Goal: Task Accomplishment & Management: Complete application form

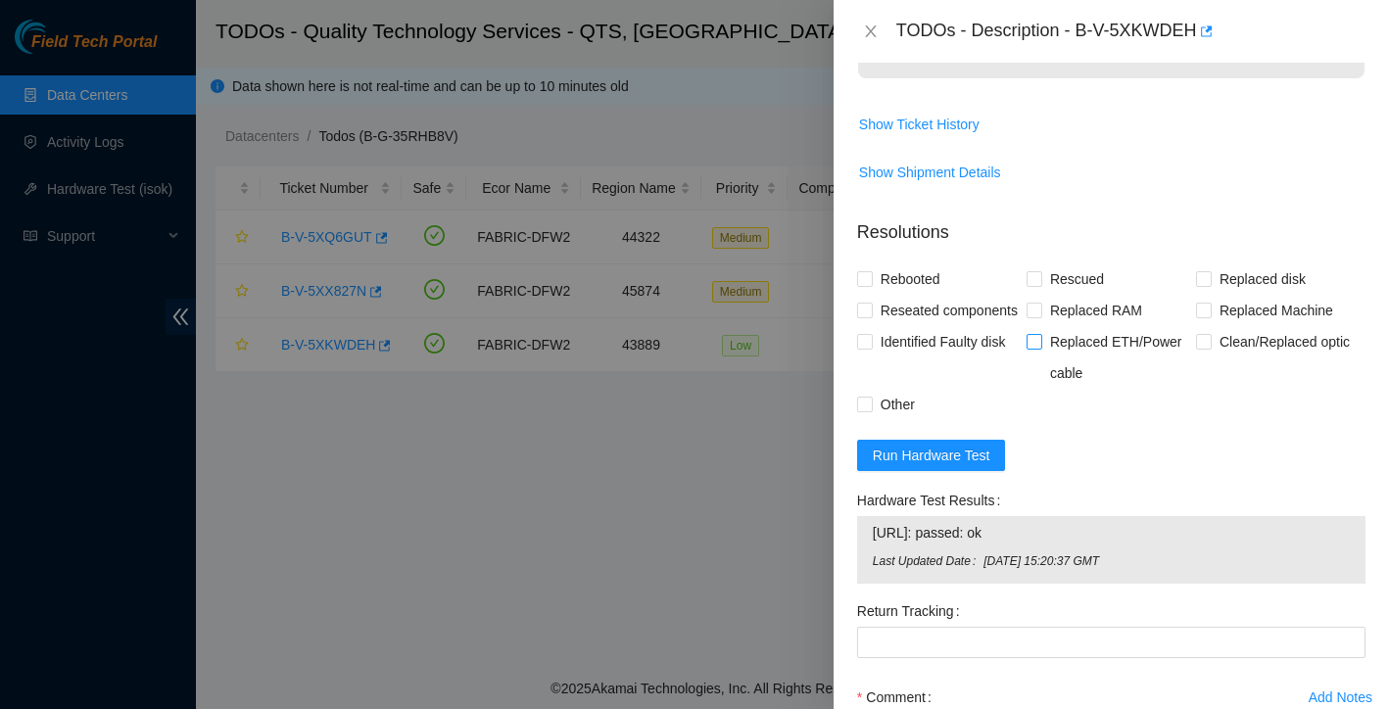
scroll to position [1284, 0]
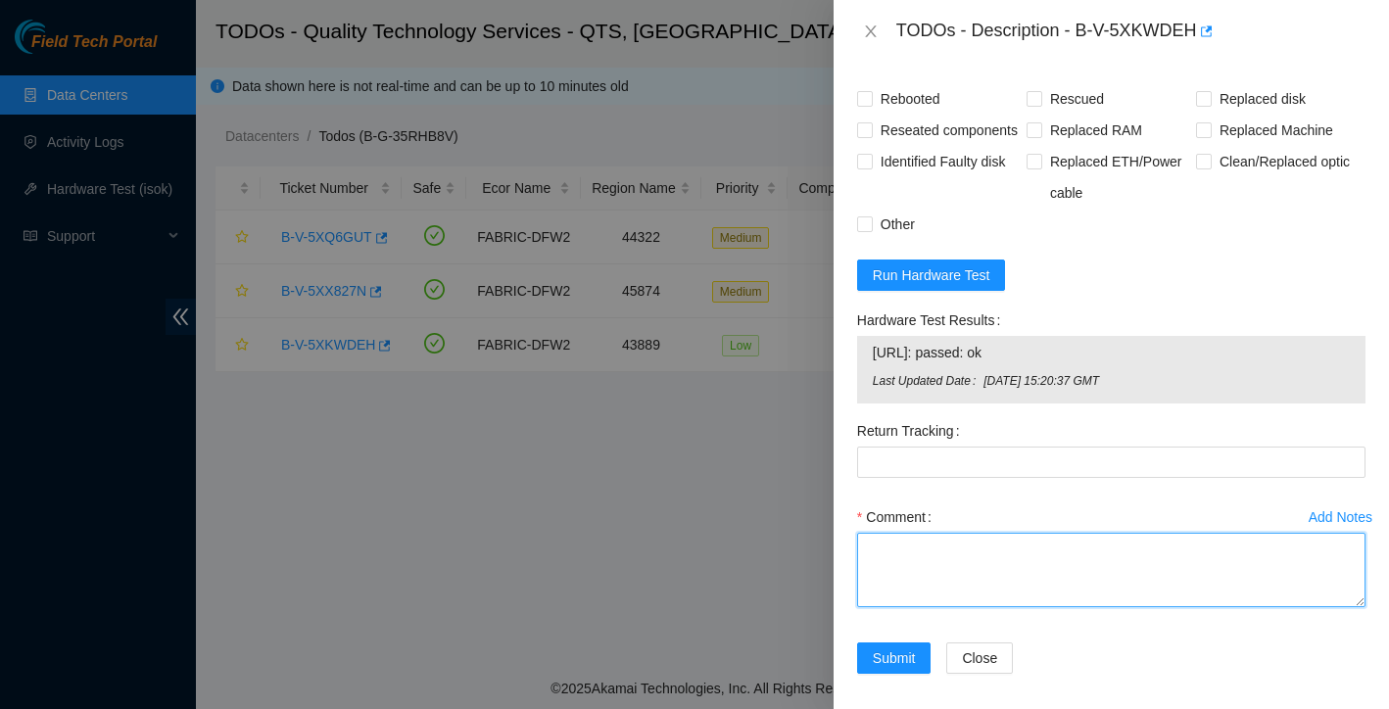
click at [980, 608] on textarea "Comment" at bounding box center [1111, 570] width 509 height 74
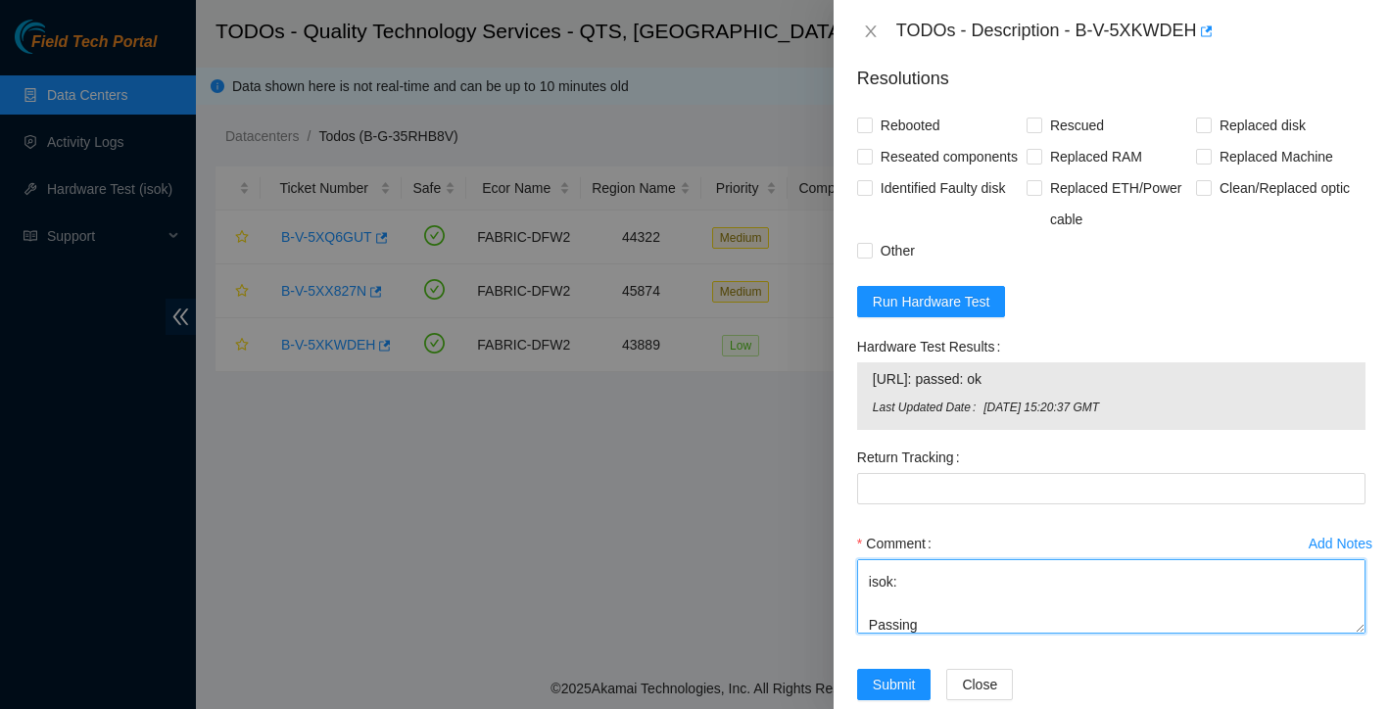
scroll to position [983, 0]
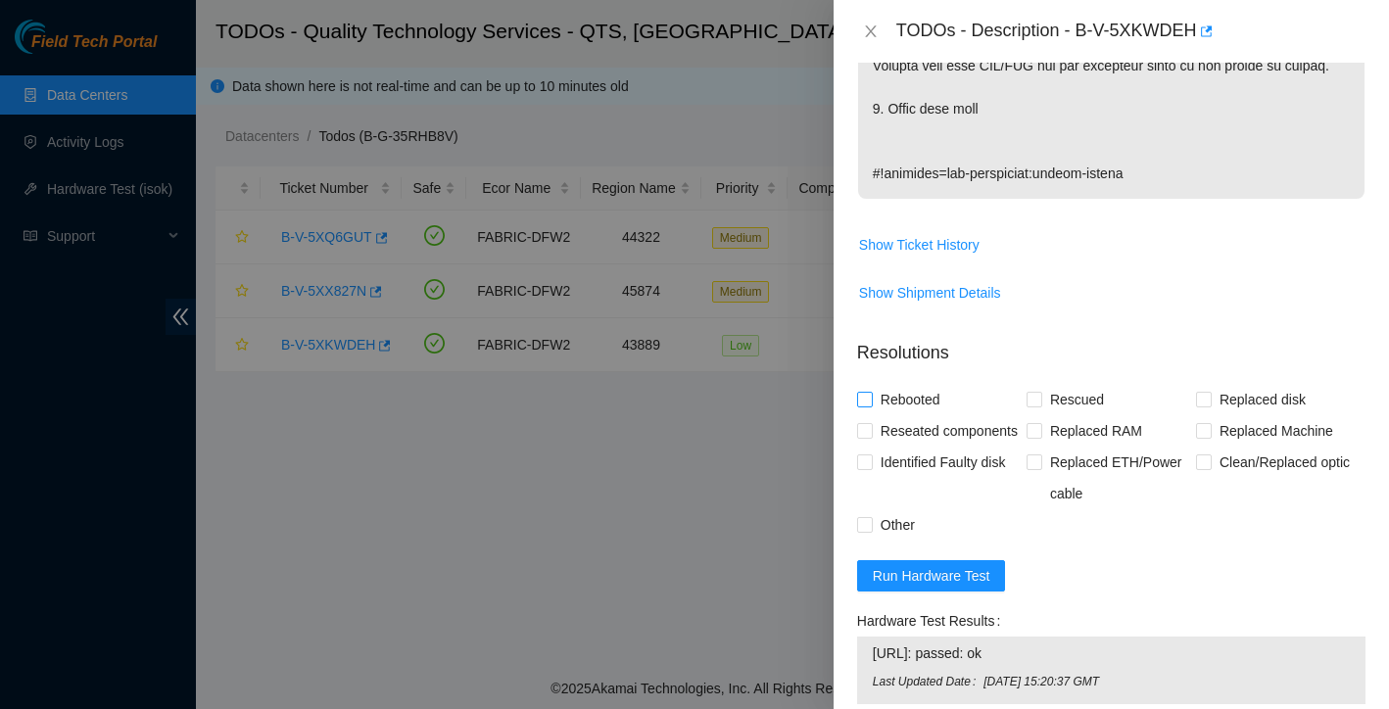
type textarea "cold rebooted rescued each disk individually reconfigured all eth ports are up …"
click at [866, 406] on input "Rebooted" at bounding box center [864, 399] width 14 height 14
checkbox input "true"
click at [866, 437] on input "Reseated components" at bounding box center [864, 430] width 14 height 14
checkbox input "true"
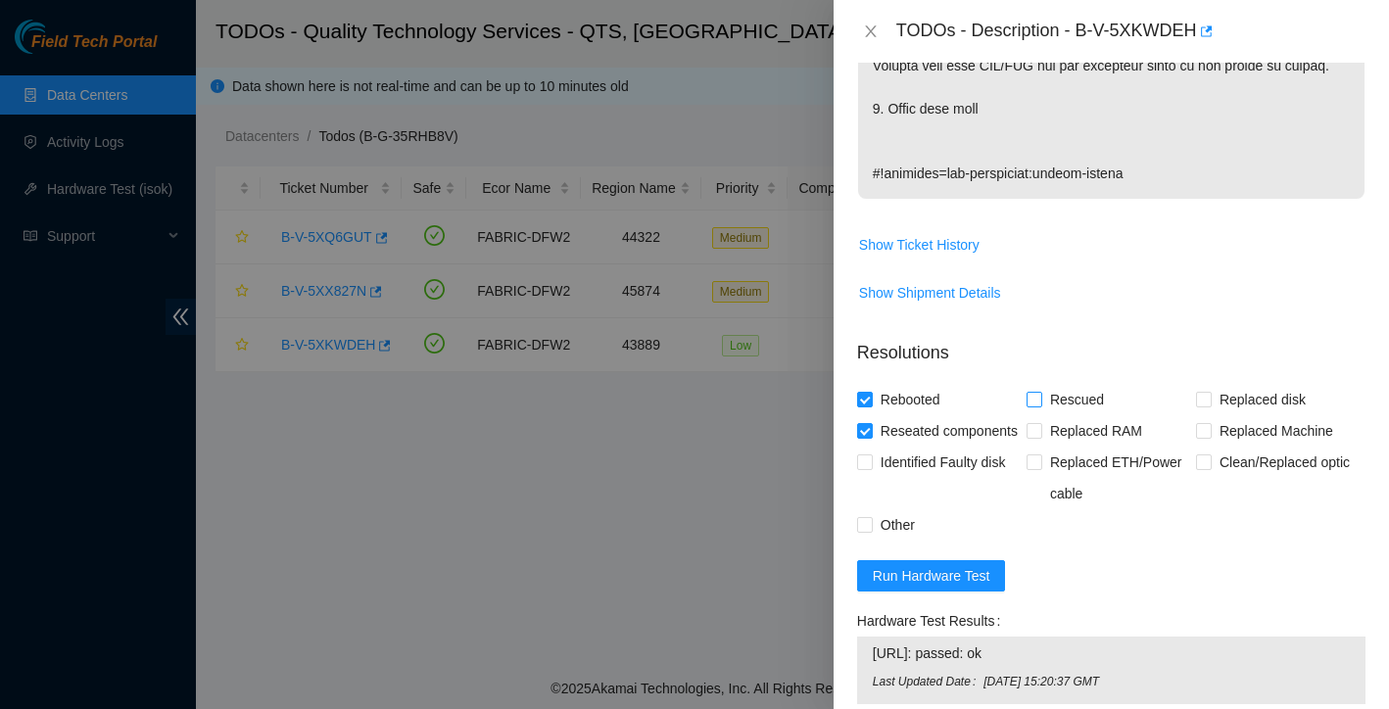
click at [1035, 406] on input "Rescued" at bounding box center [1034, 399] width 14 height 14
checkbox input "true"
click at [867, 531] on input "Other" at bounding box center [864, 524] width 14 height 14
checkbox input "true"
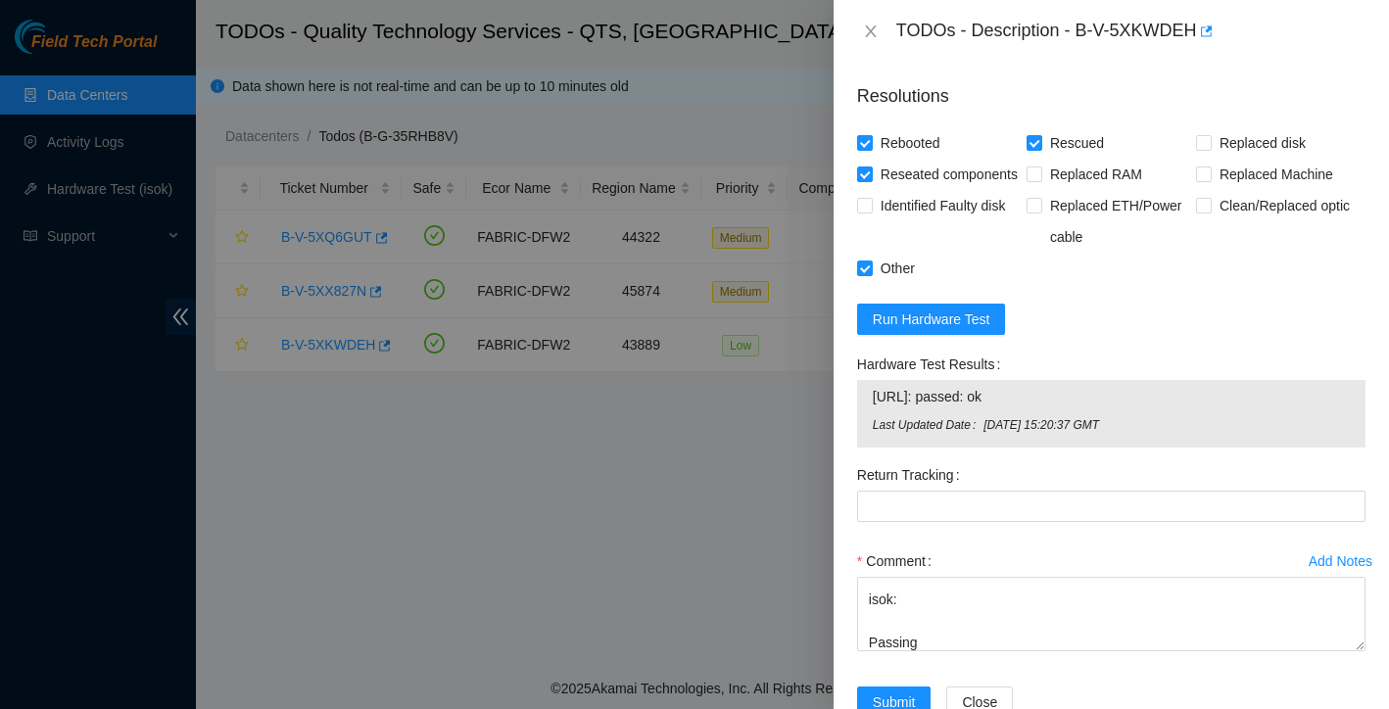
scroll to position [1279, 0]
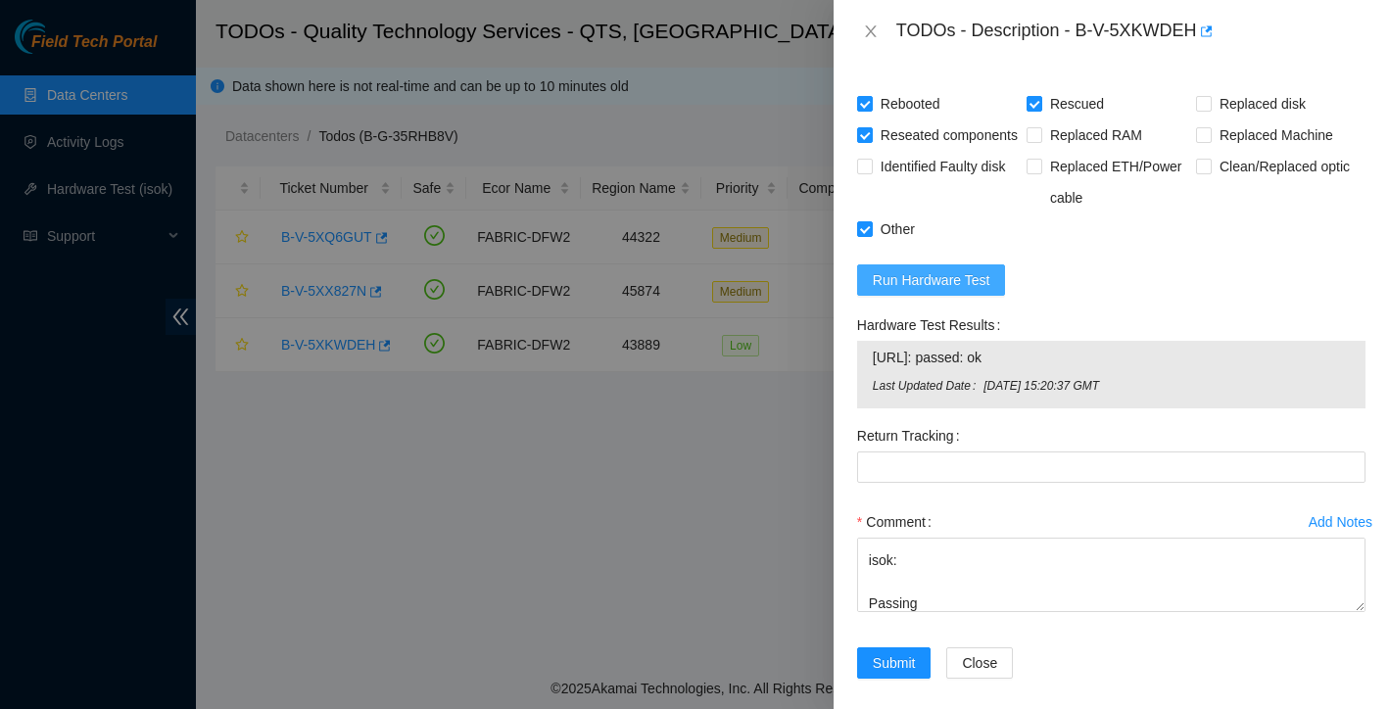
click at [989, 291] on span "Run Hardware Test" at bounding box center [932, 280] width 118 height 22
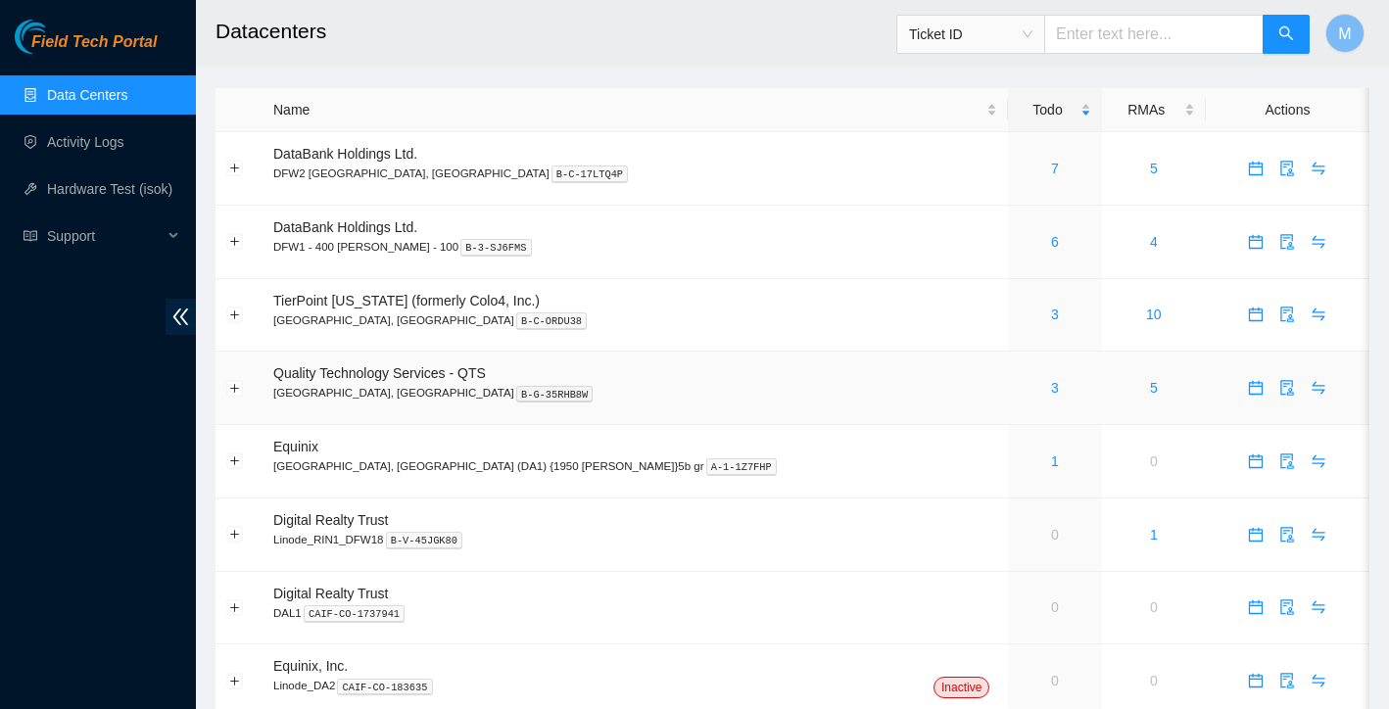
click at [1019, 388] on div "3" at bounding box center [1055, 388] width 72 height 22
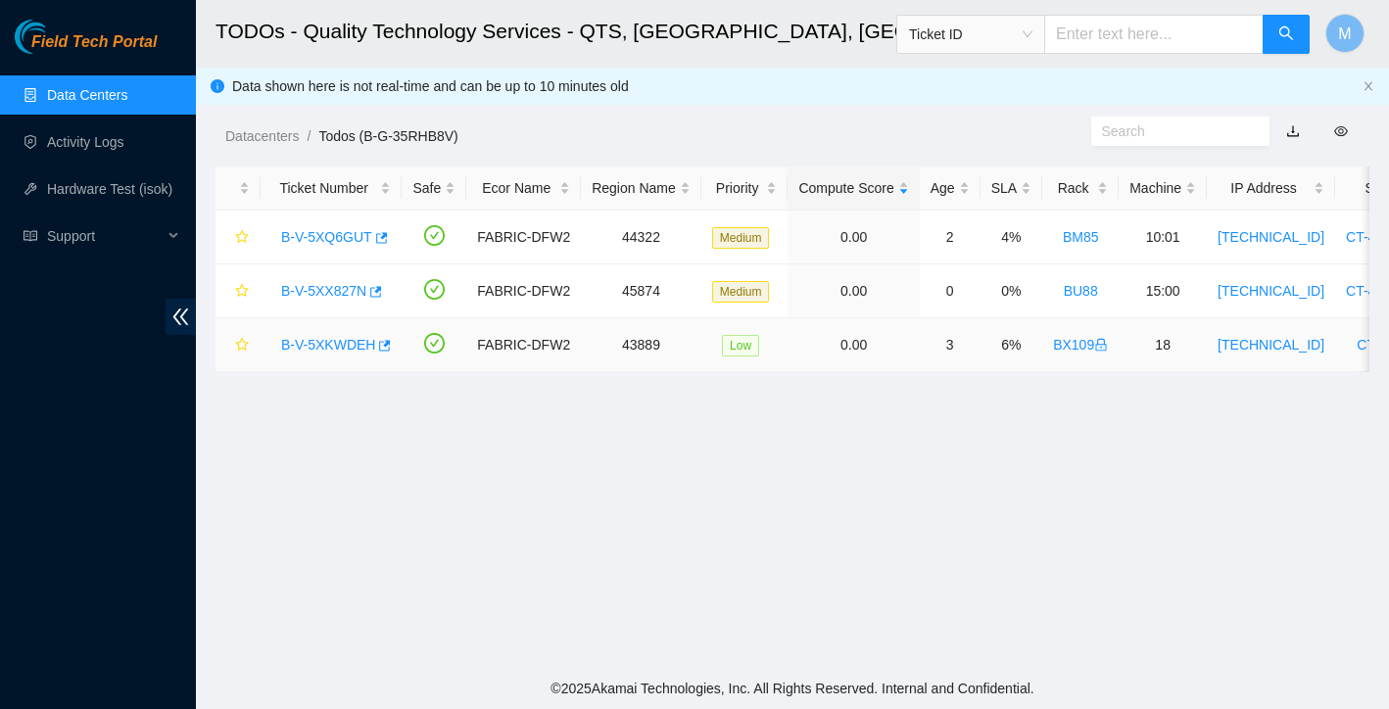
click at [329, 347] on link "B-V-5XKWDEH" at bounding box center [328, 345] width 94 height 16
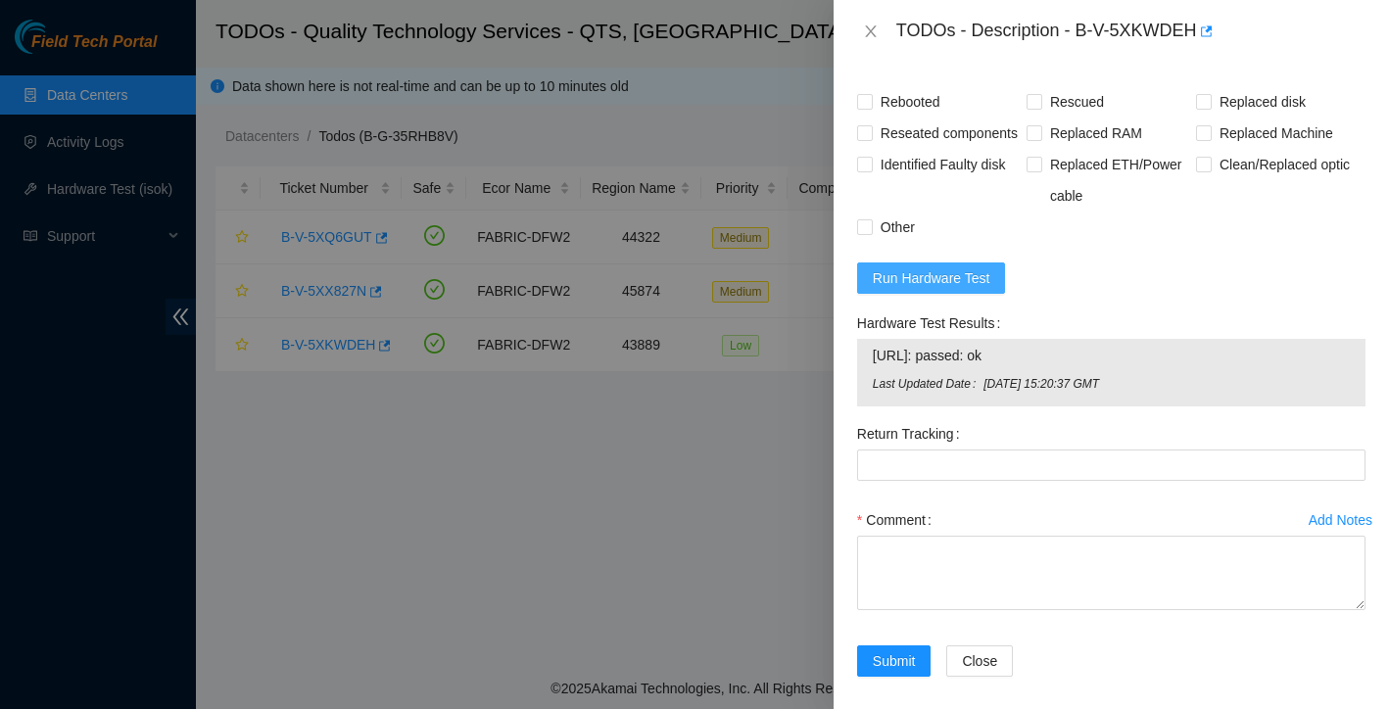
click at [974, 289] on span "Run Hardware Test" at bounding box center [932, 279] width 118 height 22
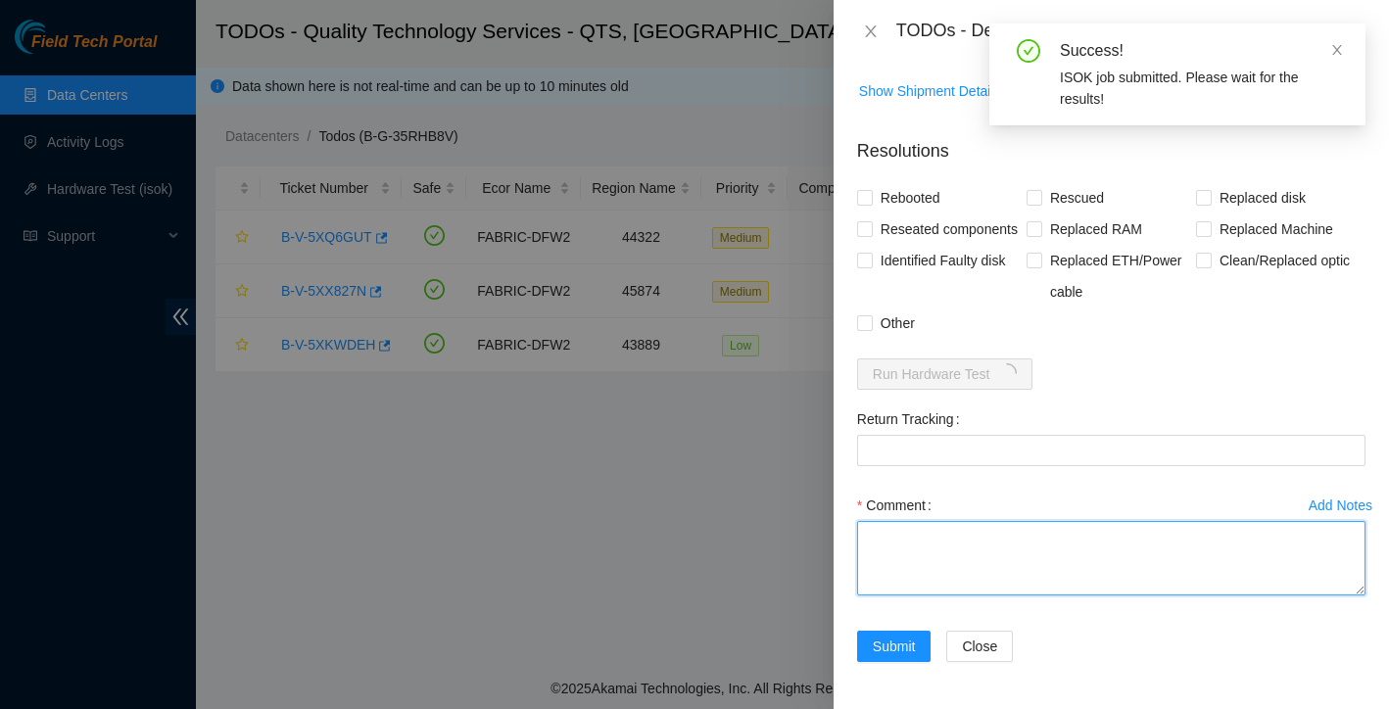
click at [926, 544] on textarea "Comment" at bounding box center [1111, 558] width 509 height 74
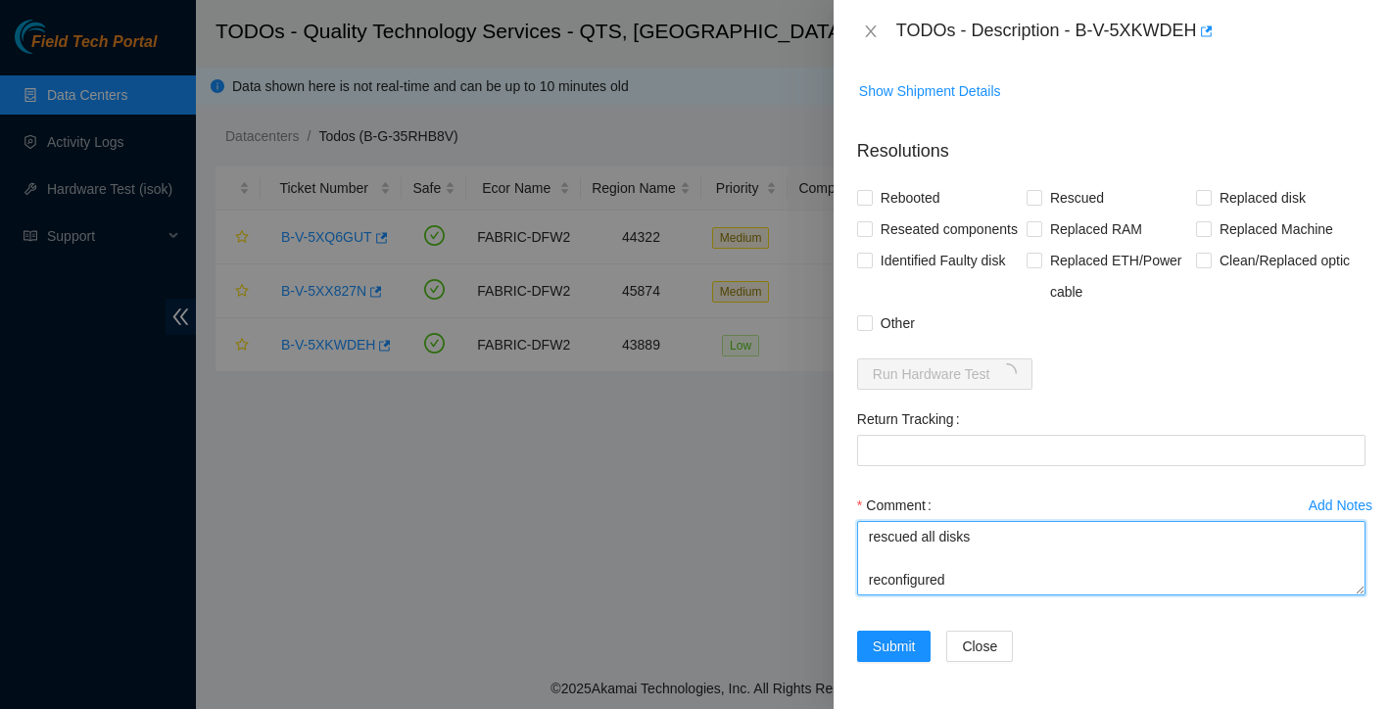
click at [988, 540] on textarea "rescued all disks reconfigured" at bounding box center [1111, 558] width 509 height 74
click at [965, 581] on textarea "rescued all disks adding 1 after each one passed reconfigured" at bounding box center [1111, 558] width 509 height 74
click at [988, 540] on textarea "rescued all disks adding 1 after each one passed reconfigured isok" at bounding box center [1111, 558] width 509 height 74
click at [958, 572] on textarea "rescued all disks adding 1 after each one passed reconfigured all eth ports up …" at bounding box center [1111, 558] width 509 height 74
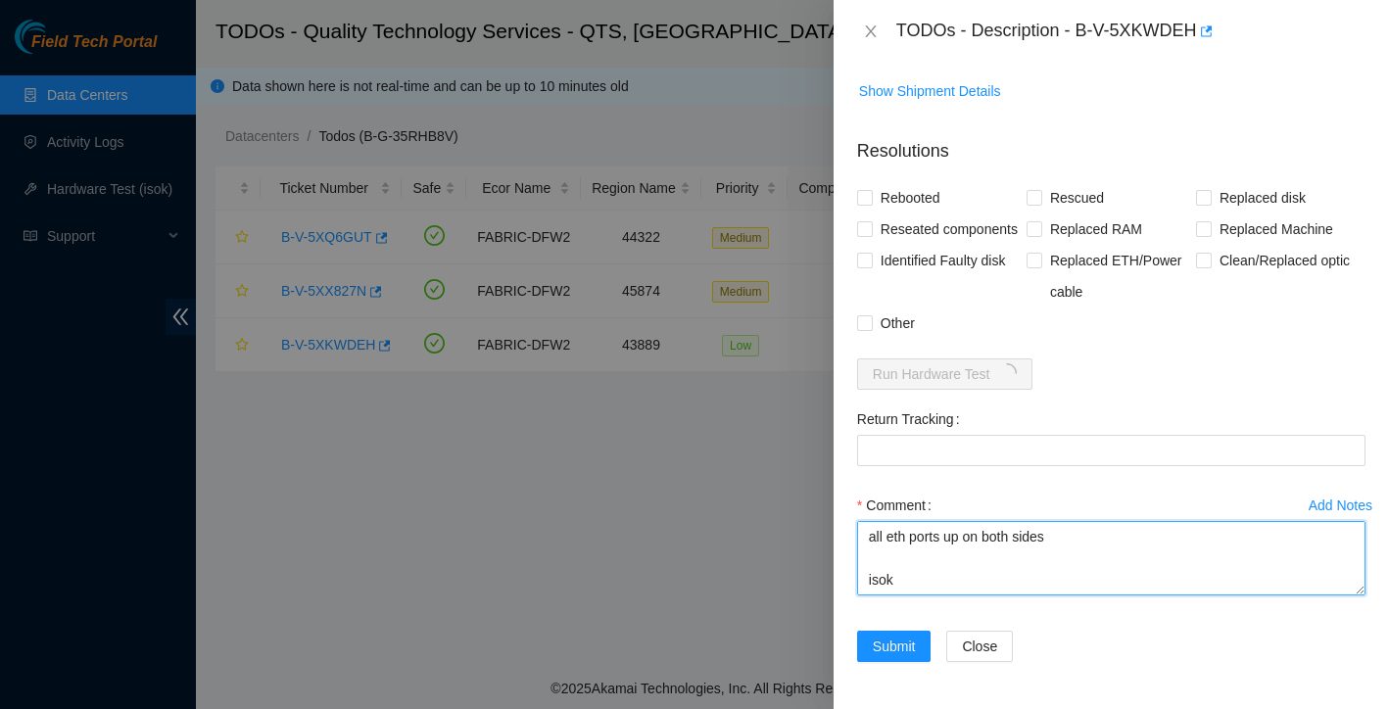
scroll to position [122, 0]
type textarea "rescued all disks adding 1 after each one passed reconfigured all eth ports up …"
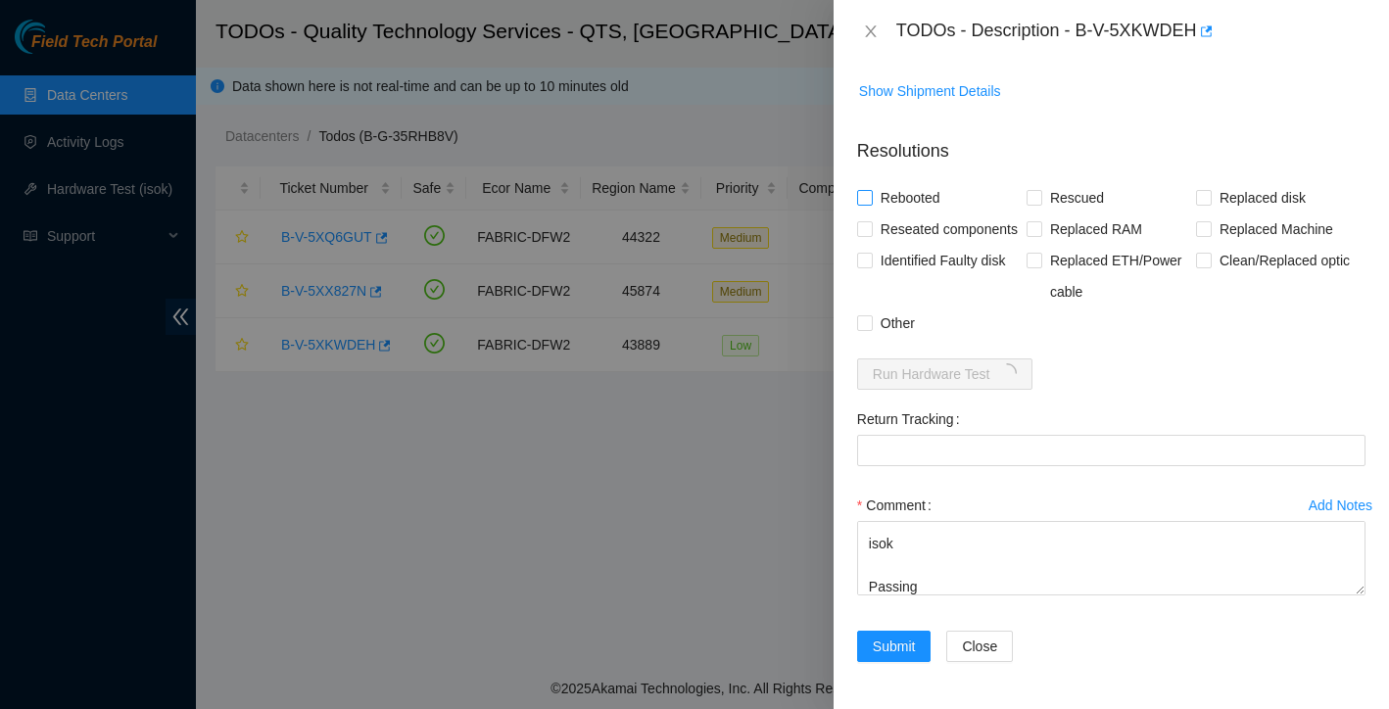
click at [865, 190] on input "Rebooted" at bounding box center [864, 197] width 14 height 14
checkbox input "true"
click at [1036, 190] on input "Rescued" at bounding box center [1034, 197] width 14 height 14
checkbox input "true"
click at [864, 221] on input "Reseated components" at bounding box center [864, 228] width 14 height 14
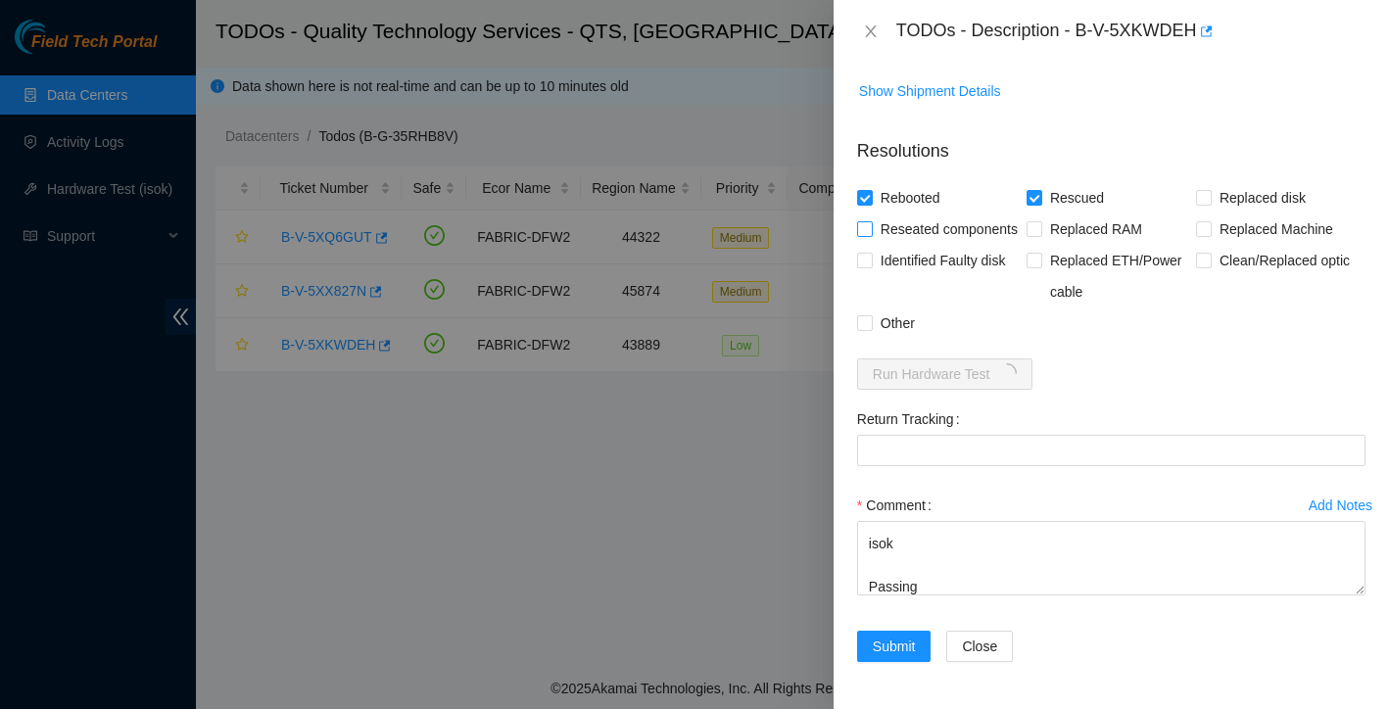
checkbox input "true"
click at [867, 319] on input "Other" at bounding box center [864, 323] width 14 height 14
checkbox input "true"
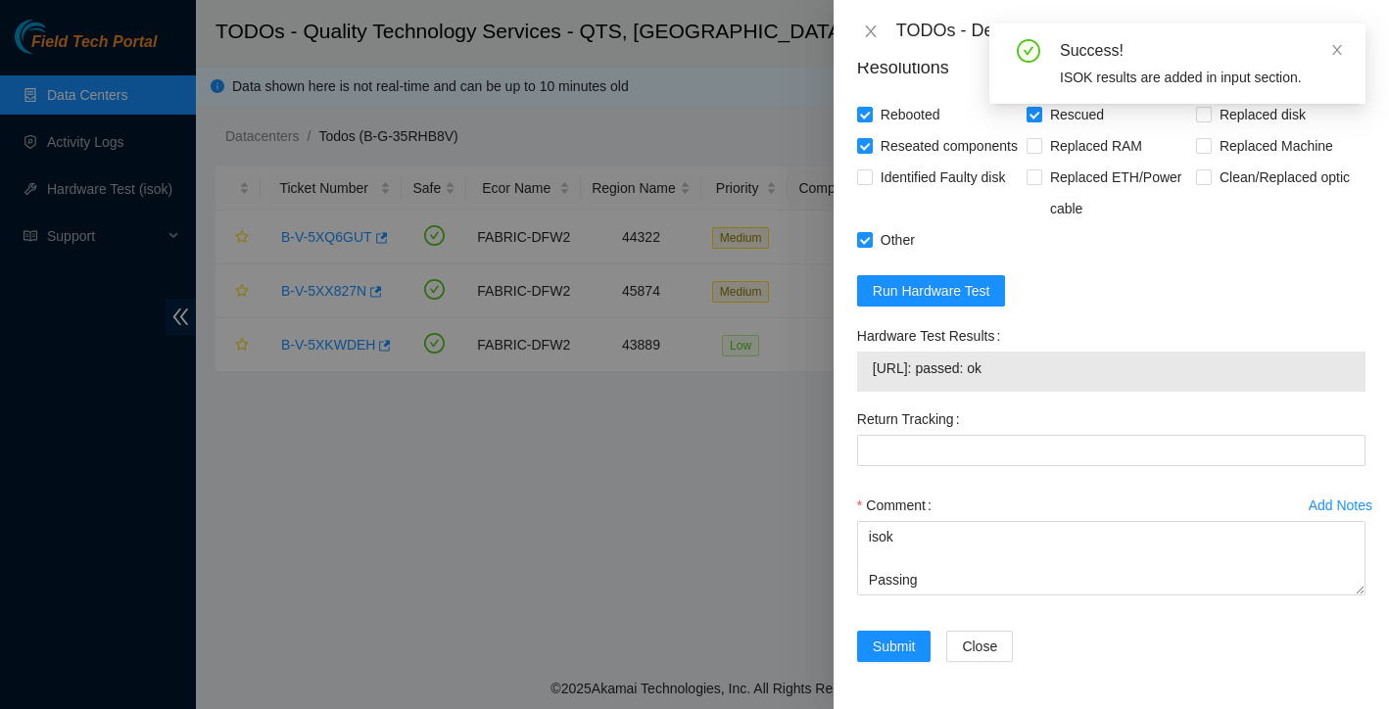
scroll to position [129, 0]
click at [896, 639] on span "Submit" at bounding box center [894, 647] width 43 height 22
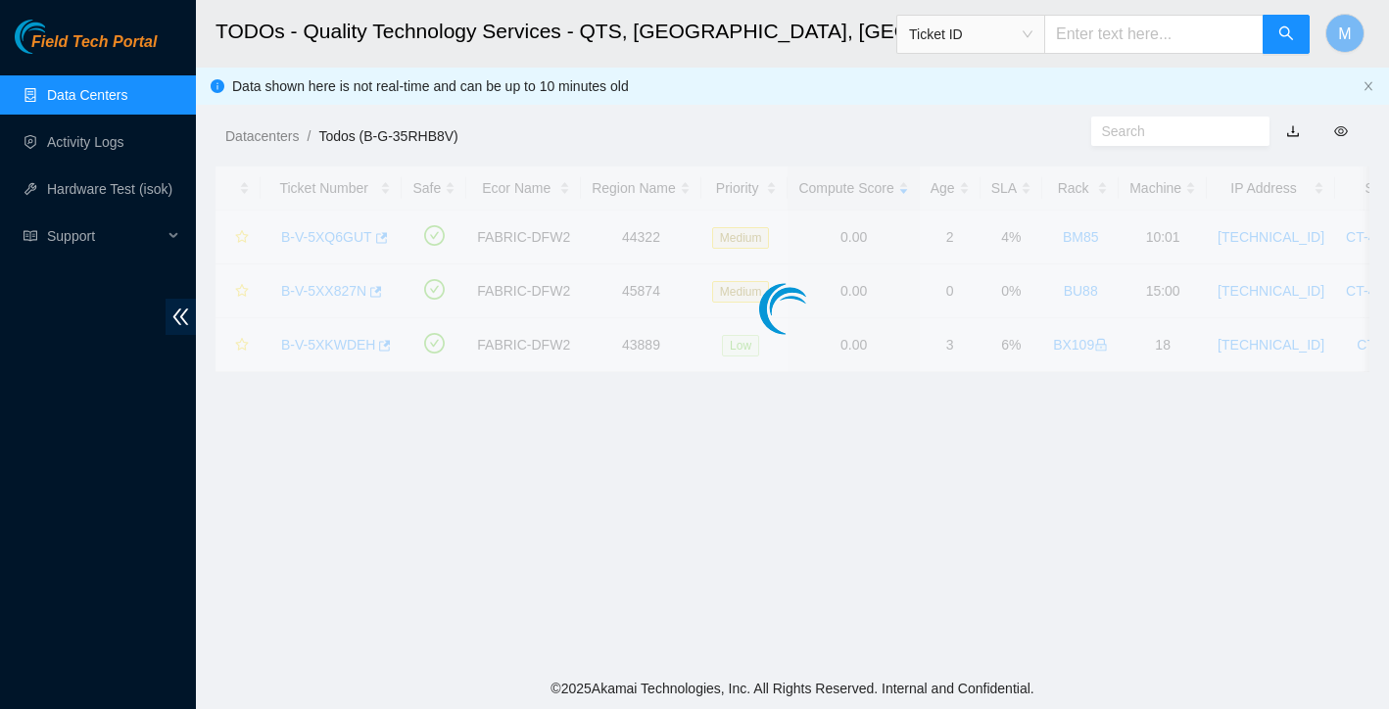
scroll to position [384, 0]
